Goal: Task Accomplishment & Management: Manage account settings

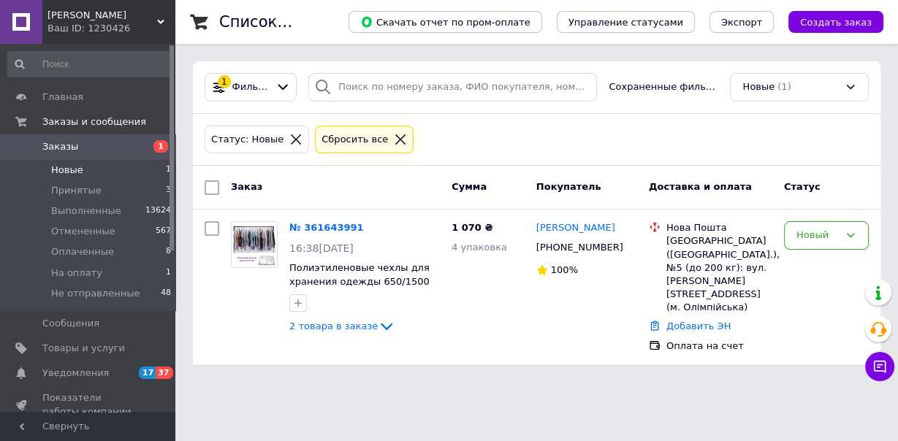
click at [808, 238] on div "Новый" at bounding box center [818, 235] width 42 height 15
click at [821, 240] on div "Новый" at bounding box center [818, 235] width 42 height 15
click at [819, 237] on div "Новый" at bounding box center [818, 235] width 42 height 15
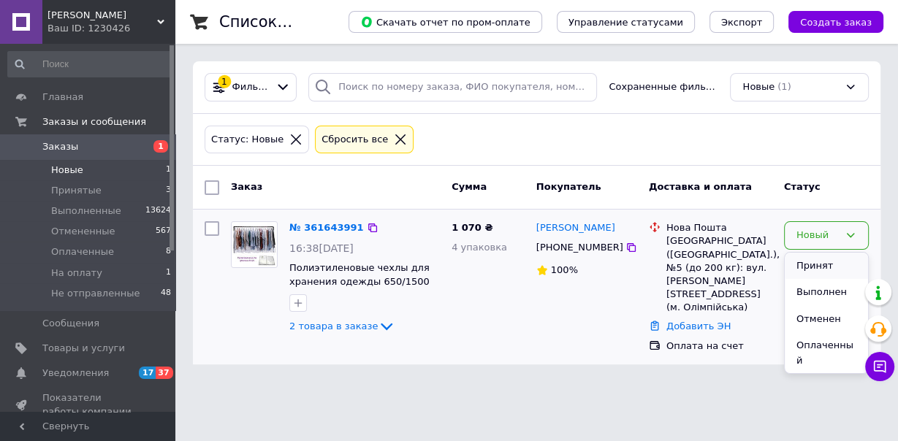
click at [819, 270] on li "Принят" at bounding box center [826, 266] width 83 height 27
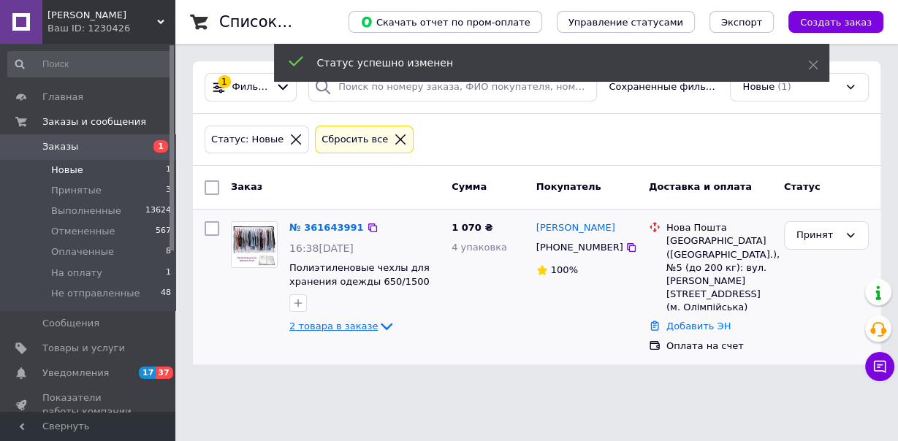
click at [378, 323] on icon at bounding box center [387, 327] width 18 height 18
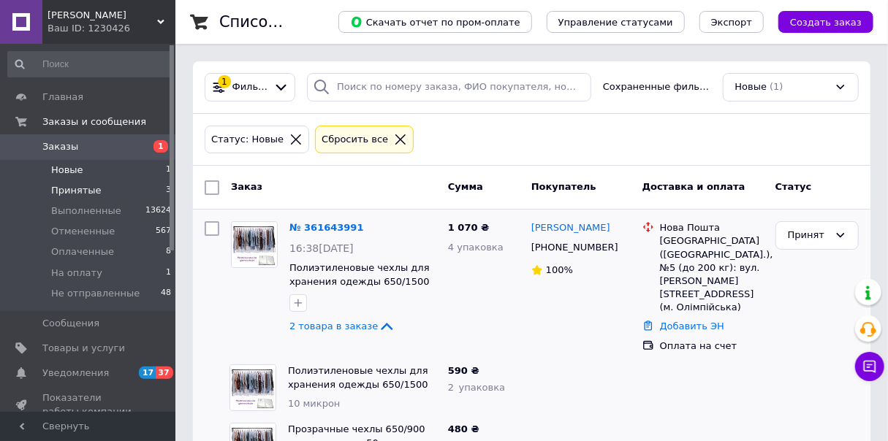
click at [70, 195] on span "Принятые" at bounding box center [76, 190] width 50 height 13
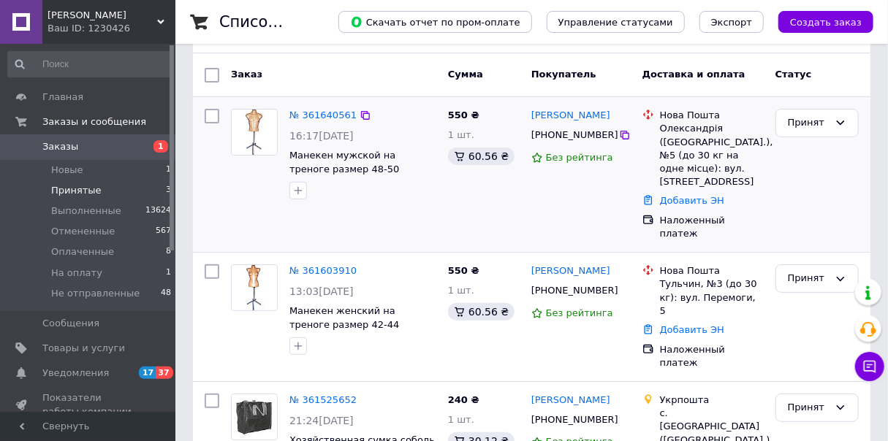
scroll to position [117, 0]
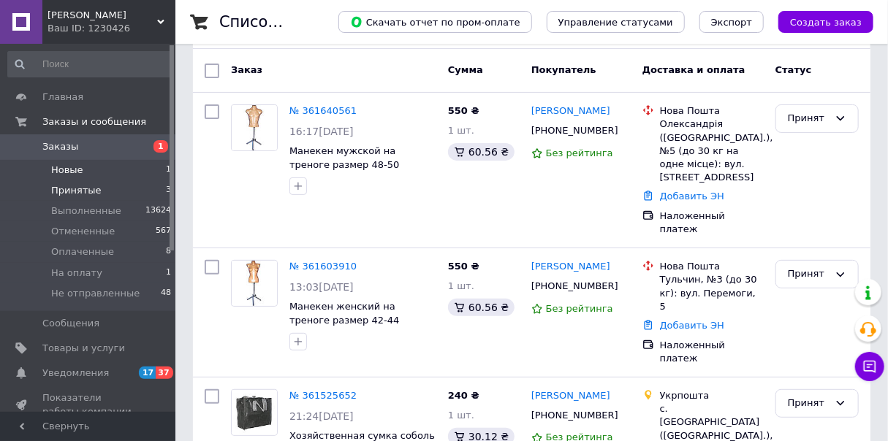
click at [102, 178] on li "Новые 1" at bounding box center [90, 170] width 180 height 20
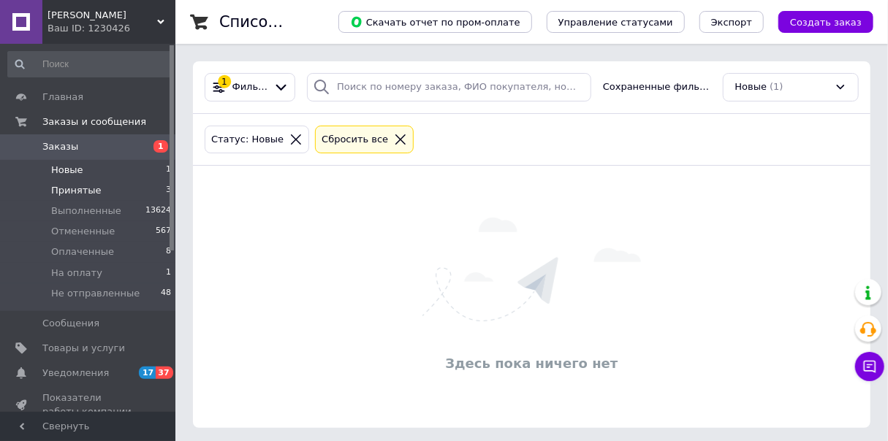
click at [109, 194] on li "Принятые 3" at bounding box center [90, 191] width 180 height 20
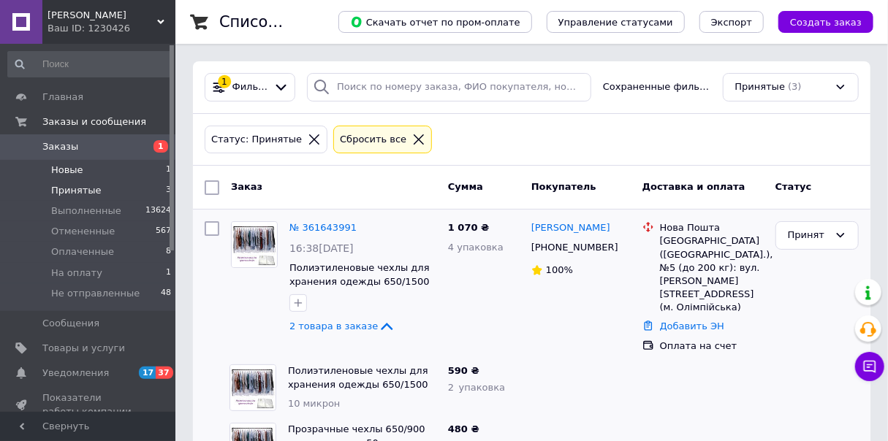
click at [106, 175] on li "Новые 1" at bounding box center [90, 170] width 180 height 20
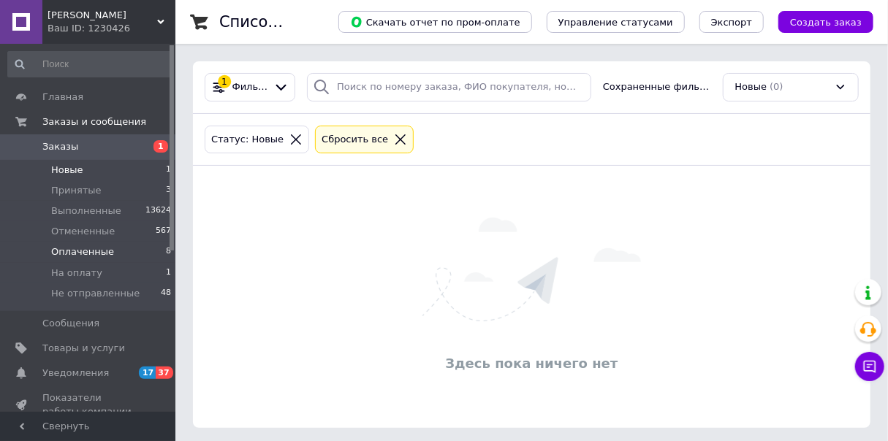
click at [140, 255] on li "Оплаченные 8" at bounding box center [90, 252] width 180 height 20
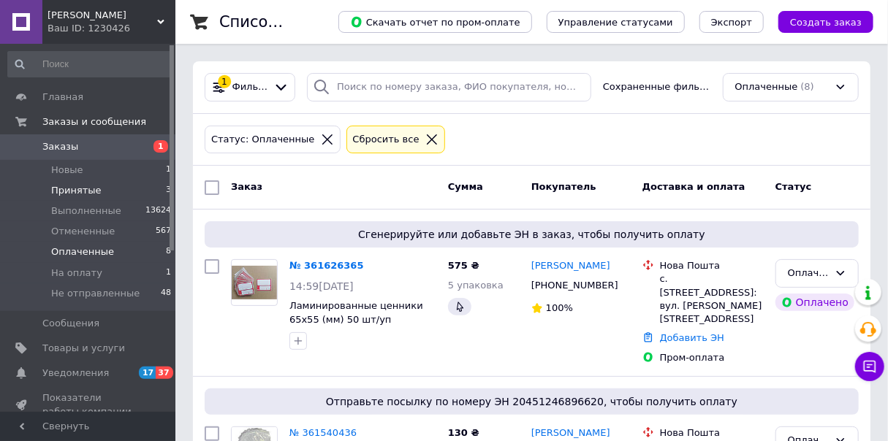
click at [124, 197] on li "Принятые 3" at bounding box center [90, 191] width 180 height 20
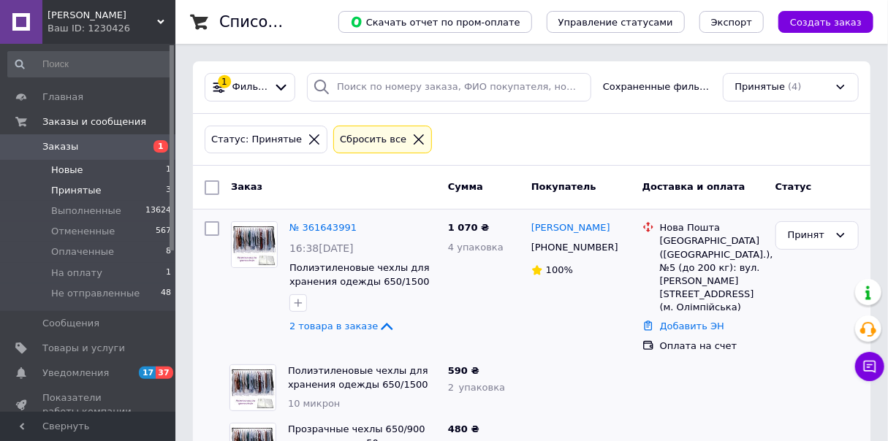
click at [118, 175] on li "Новые 1" at bounding box center [90, 170] width 180 height 20
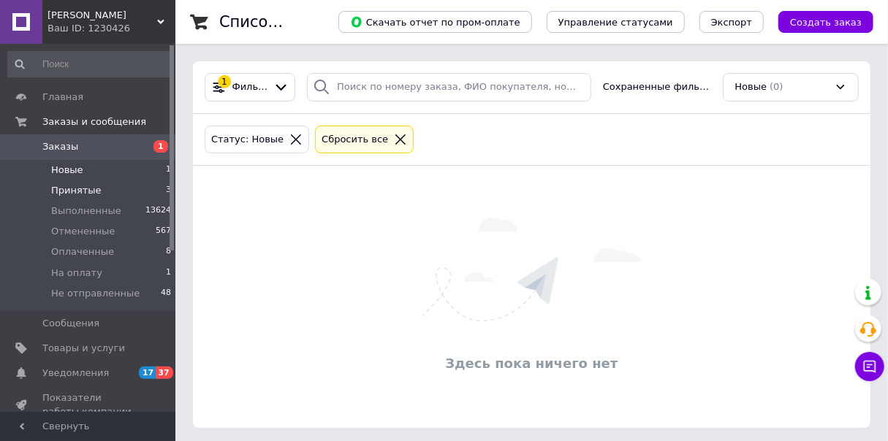
click at [119, 193] on li "Принятые 3" at bounding box center [90, 191] width 180 height 20
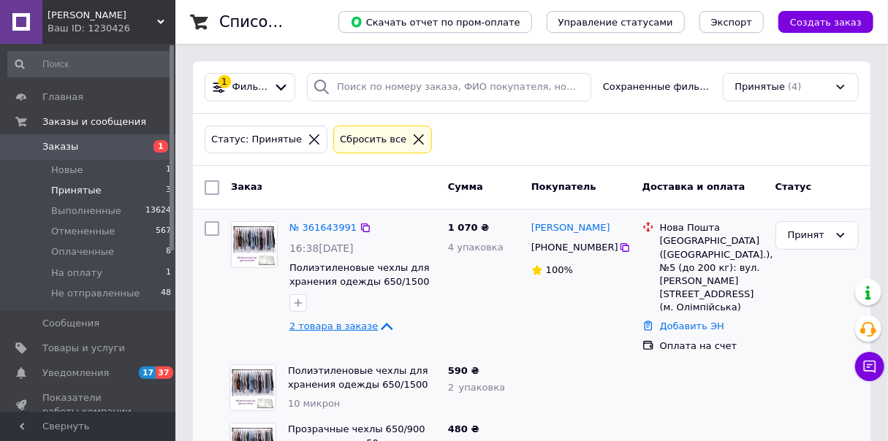
click at [378, 327] on icon at bounding box center [387, 327] width 18 height 18
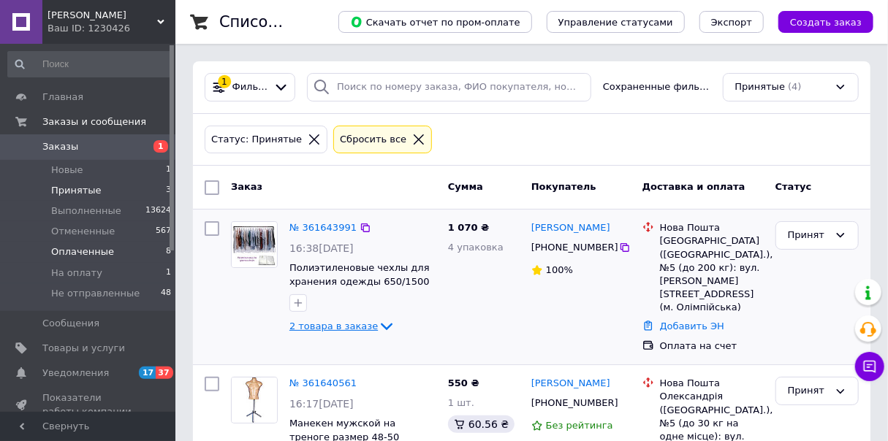
click at [121, 252] on li "Оплаченные 8" at bounding box center [90, 252] width 180 height 20
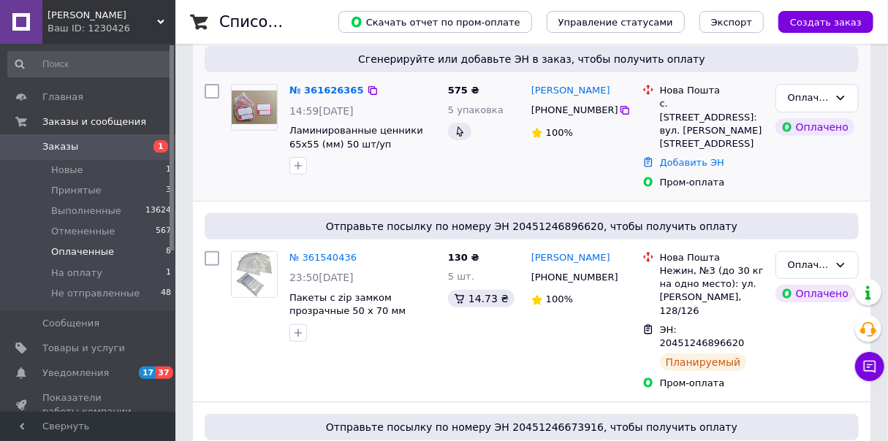
scroll to position [58, 0]
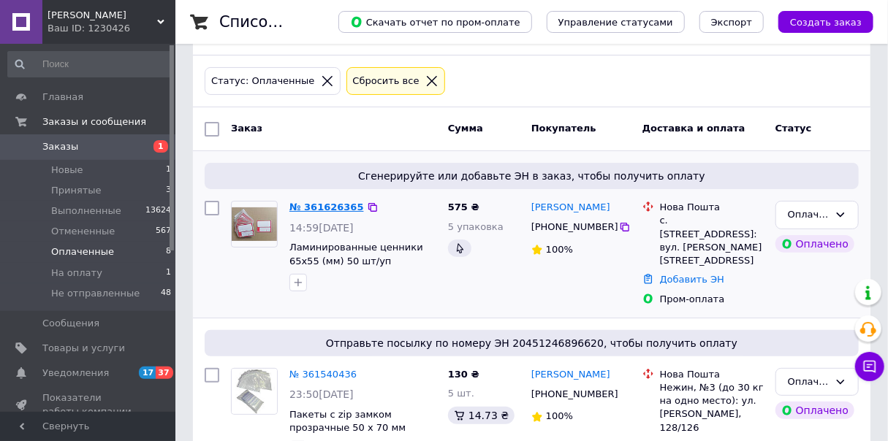
click at [338, 207] on link "№ 361626365" at bounding box center [326, 207] width 75 height 11
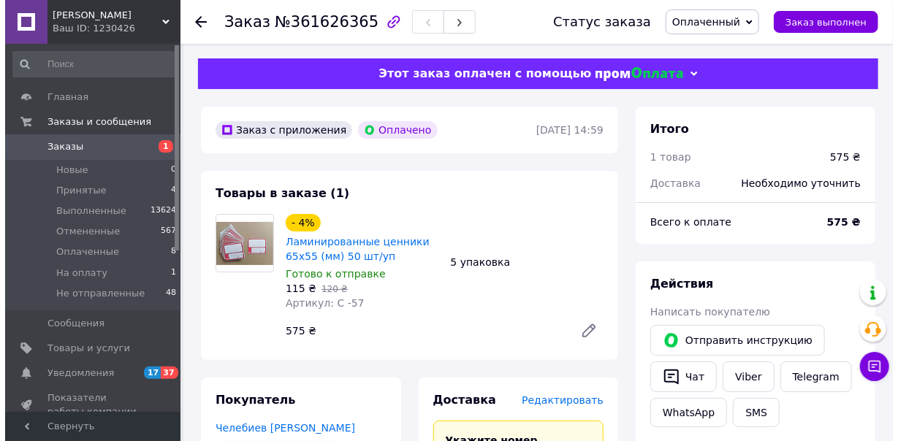
scroll to position [117, 0]
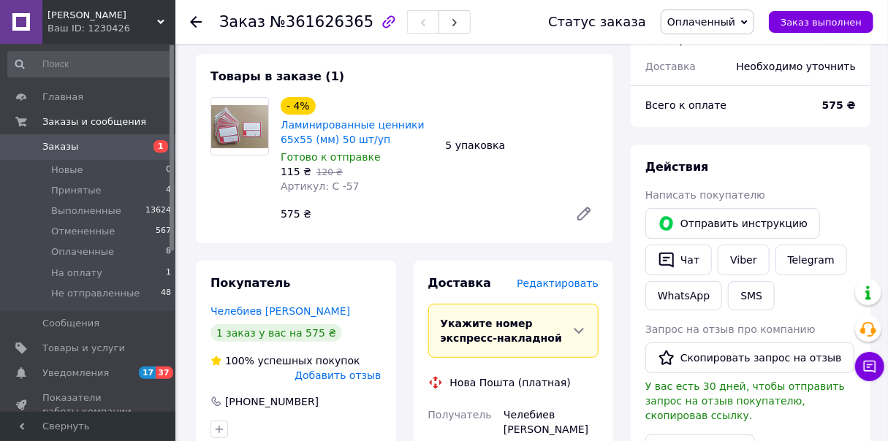
click at [559, 287] on span "Редактировать" at bounding box center [558, 284] width 82 height 12
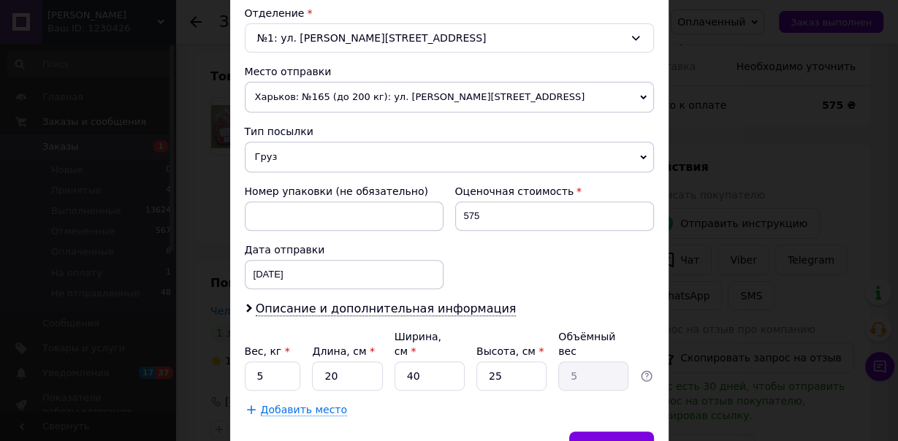
scroll to position [468, 0]
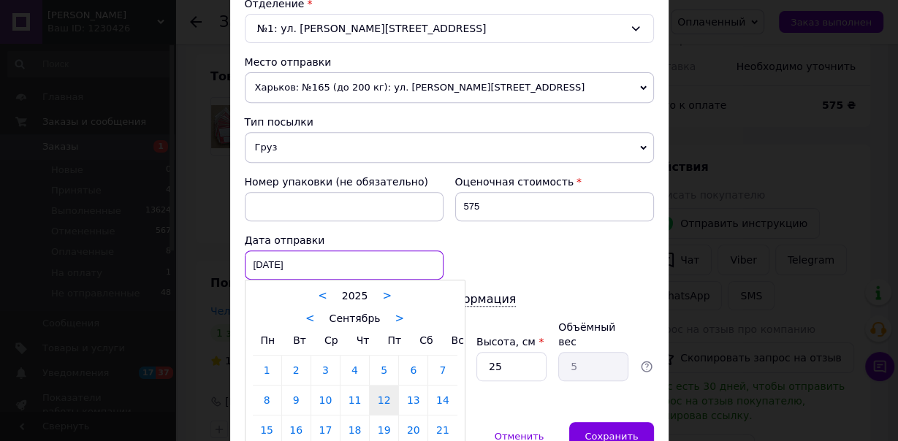
click at [349, 262] on div "[DATE] < 2025 > < Сентябрь > Пн Вт Ср Чт Пт Сб Вс 1 2 3 4 5 6 7 8 9 10 11 12 13…" at bounding box center [344, 265] width 199 height 29
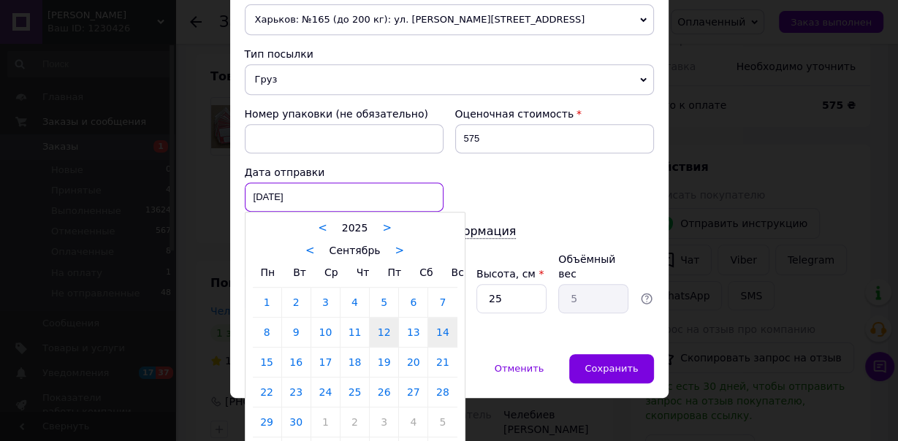
scroll to position [555, 0]
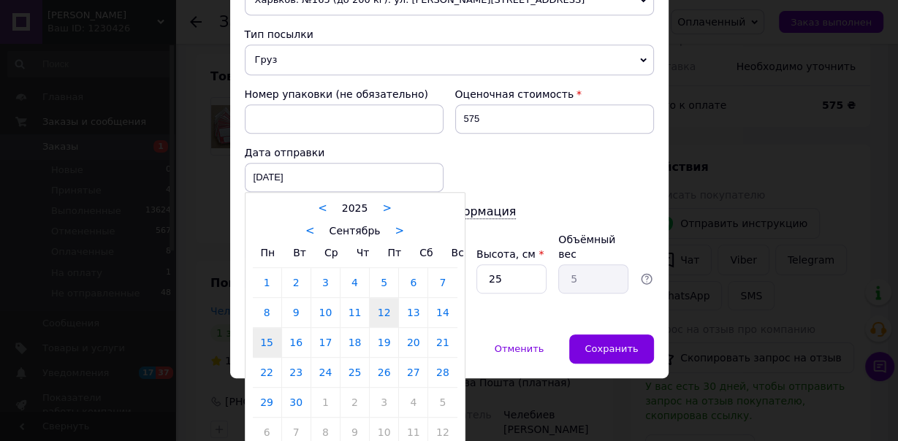
click at [258, 343] on link "15" at bounding box center [267, 342] width 29 height 29
type input "[DATE]"
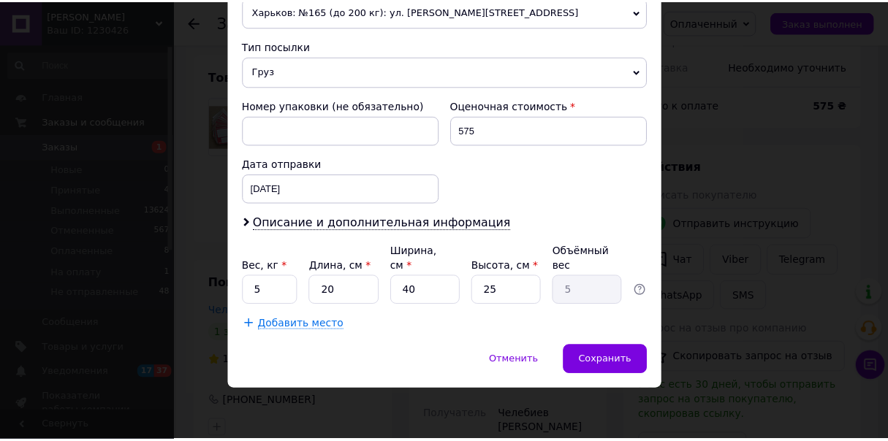
scroll to position [522, 0]
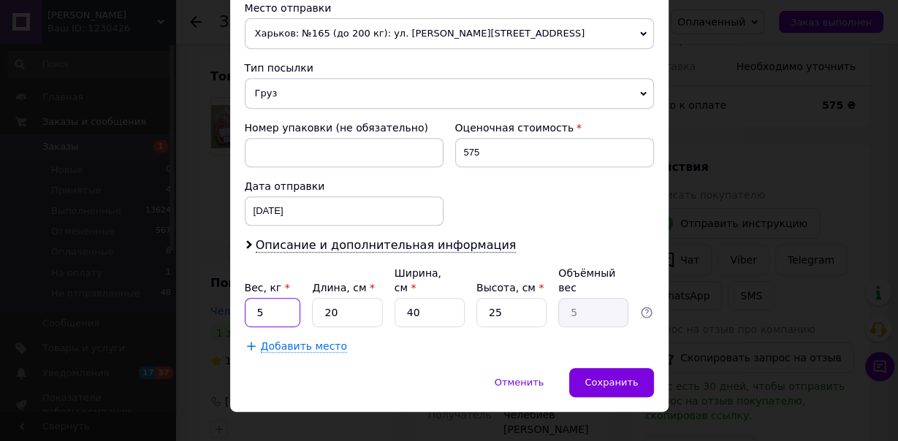
click at [277, 298] on input "5" at bounding box center [273, 312] width 56 height 29
type input "1"
click at [353, 298] on input "20" at bounding box center [347, 312] width 70 height 29
type input "2"
type input "0.5"
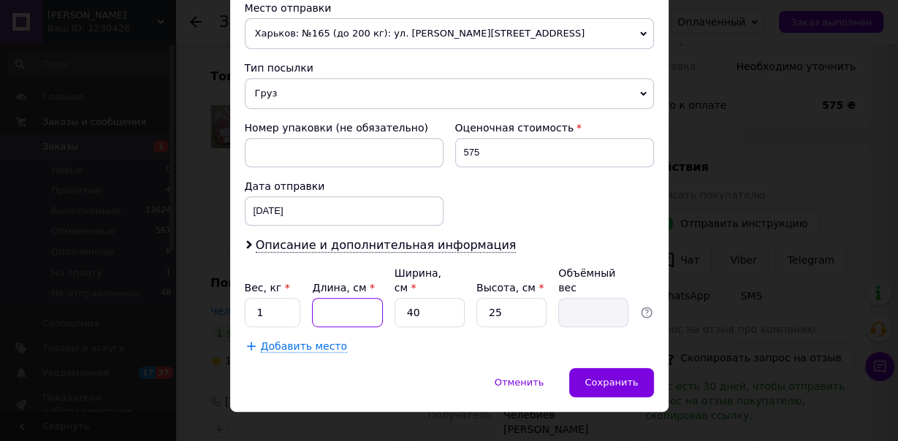
type input "3"
type input "0.75"
type input "30"
type input "7.5"
type input "30"
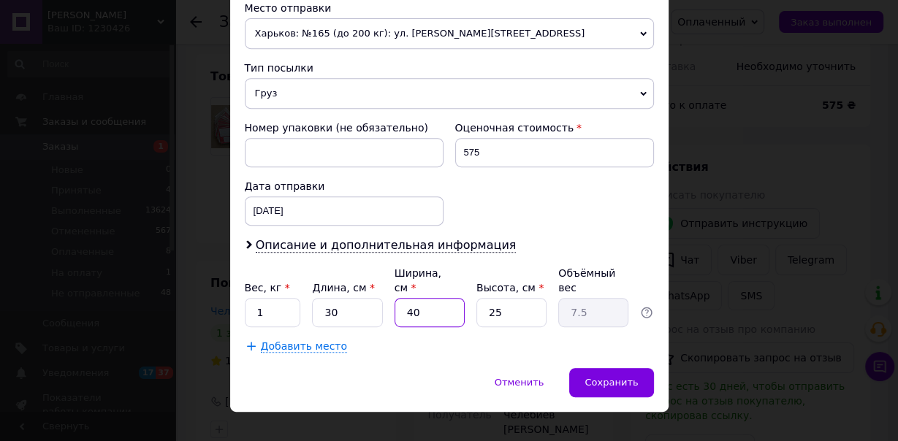
click at [423, 298] on input "40" at bounding box center [430, 312] width 70 height 29
type input "4"
type input "0.75"
type input "2"
type input "0.38"
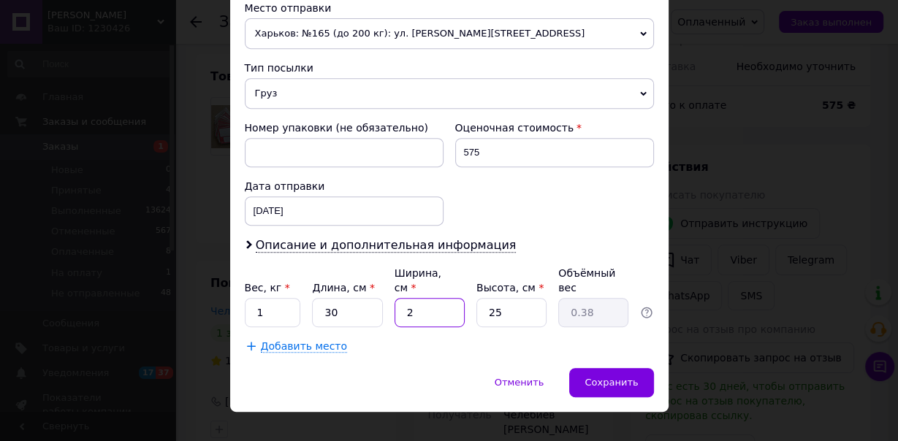
type input "20"
type input "3.75"
type input "20"
click at [510, 298] on input "25" at bounding box center [512, 312] width 70 height 29
type input "2"
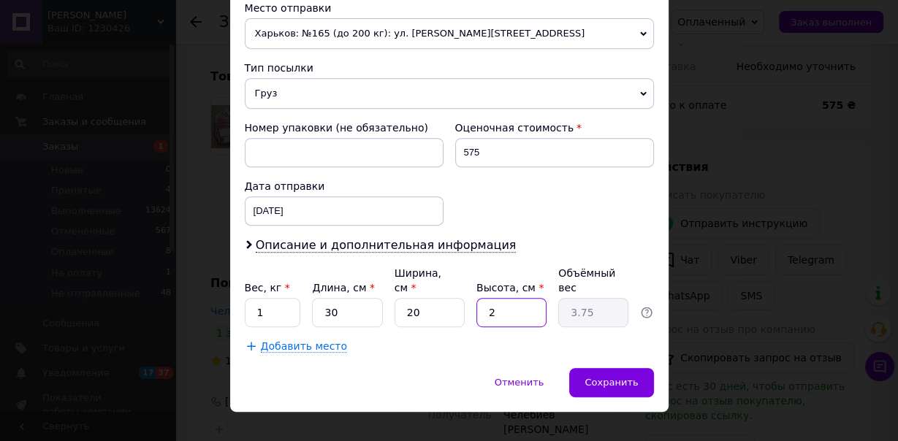
type input "0.3"
type input "5"
type input "0.75"
type input "5"
click at [631, 377] on span "Сохранить" at bounding box center [611, 382] width 53 height 11
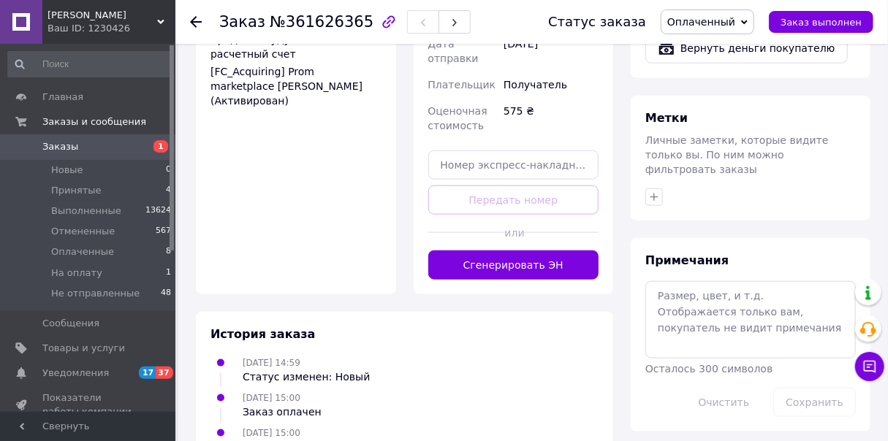
scroll to position [643, 0]
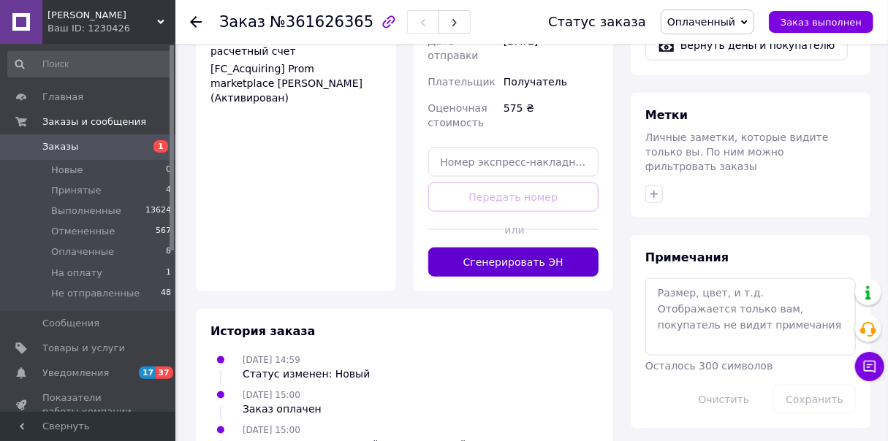
click at [555, 248] on button "Сгенерировать ЭН" at bounding box center [513, 262] width 171 height 29
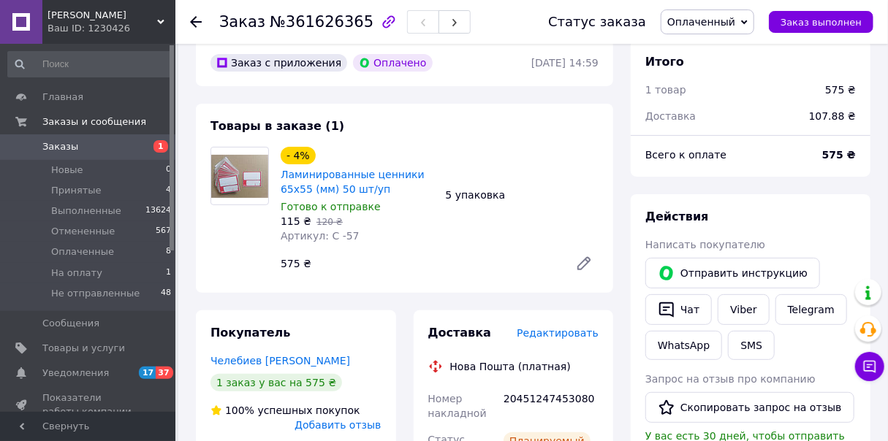
scroll to position [58, 0]
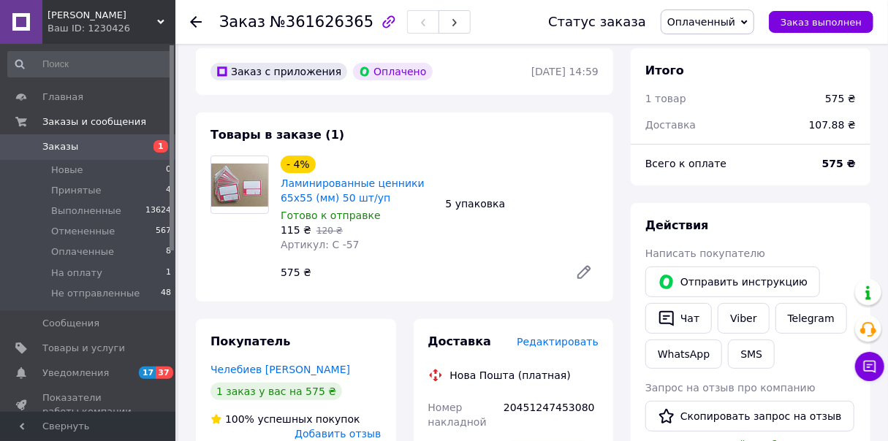
drag, startPoint x: 192, startPoint y: 15, endPoint x: 221, endPoint y: 328, distance: 314.2
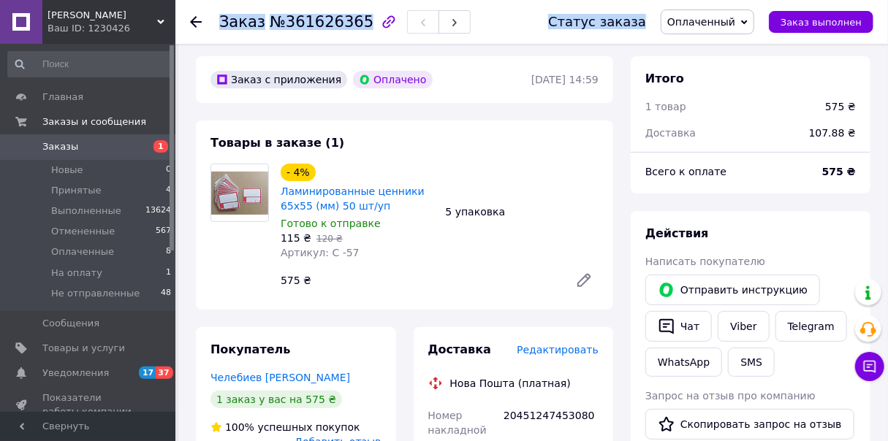
scroll to position [0, 0]
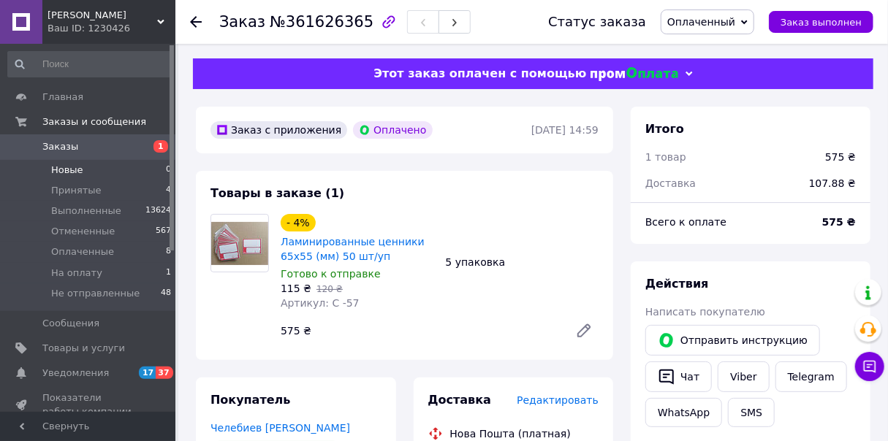
click at [85, 166] on li "Новые 0" at bounding box center [90, 170] width 180 height 20
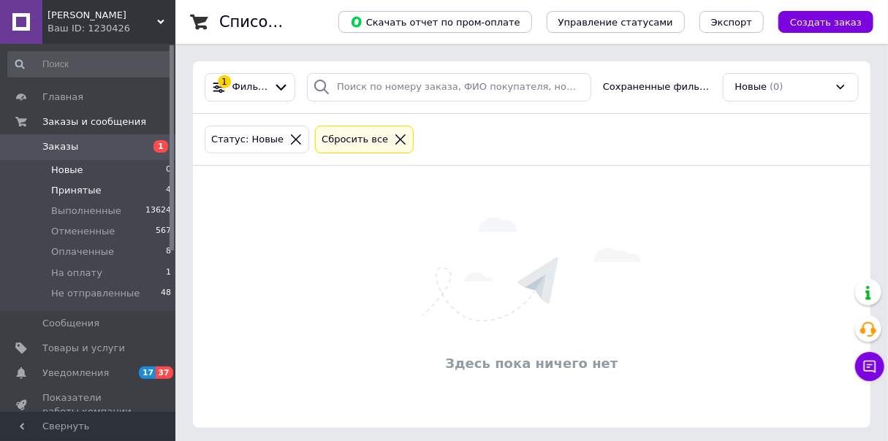
click at [99, 192] on li "Принятые 4" at bounding box center [90, 191] width 180 height 20
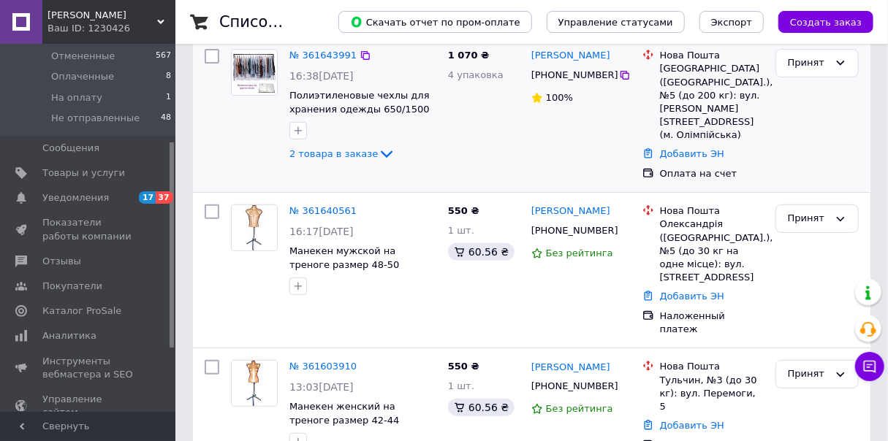
scroll to position [234, 0]
